Goal: Transaction & Acquisition: Purchase product/service

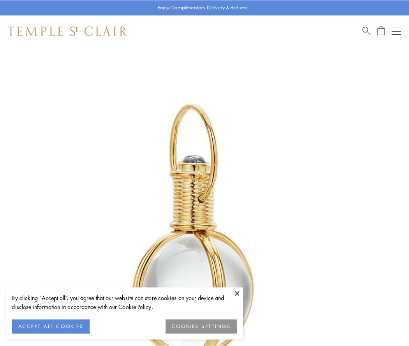
scroll to position [203, 0]
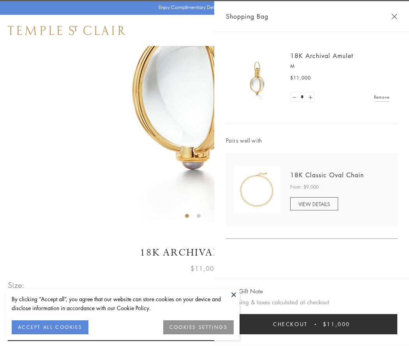
click at [312, 324] on button "Checkout $11,000" at bounding box center [312, 324] width 172 height 20
